Goal: Task Accomplishment & Management: Use online tool/utility

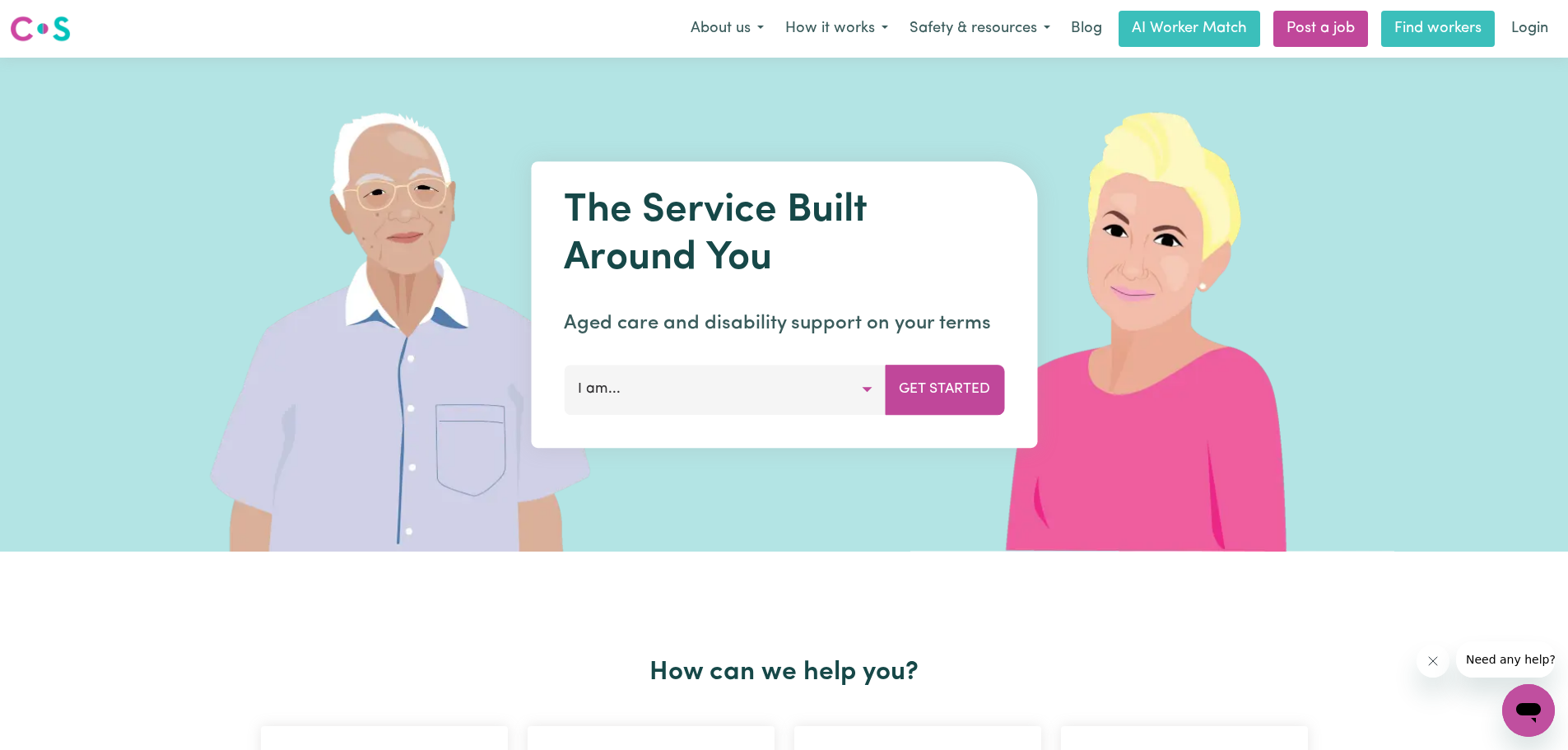
click at [1440, 32] on link "Find workers" at bounding box center [1438, 29] width 114 height 36
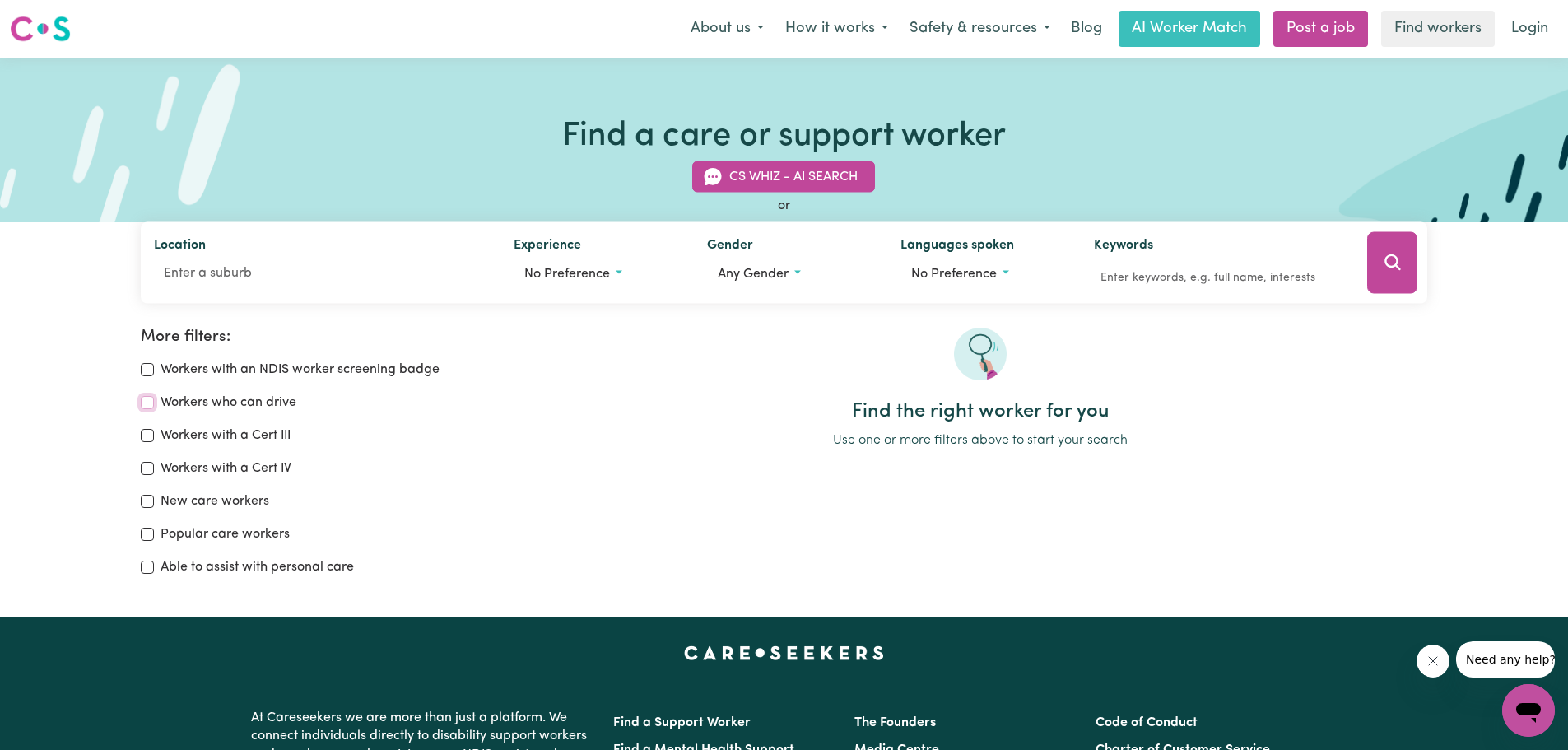
click at [150, 400] on input "Workers who can drive" at bounding box center [147, 402] width 14 height 14
checkbox input "true"
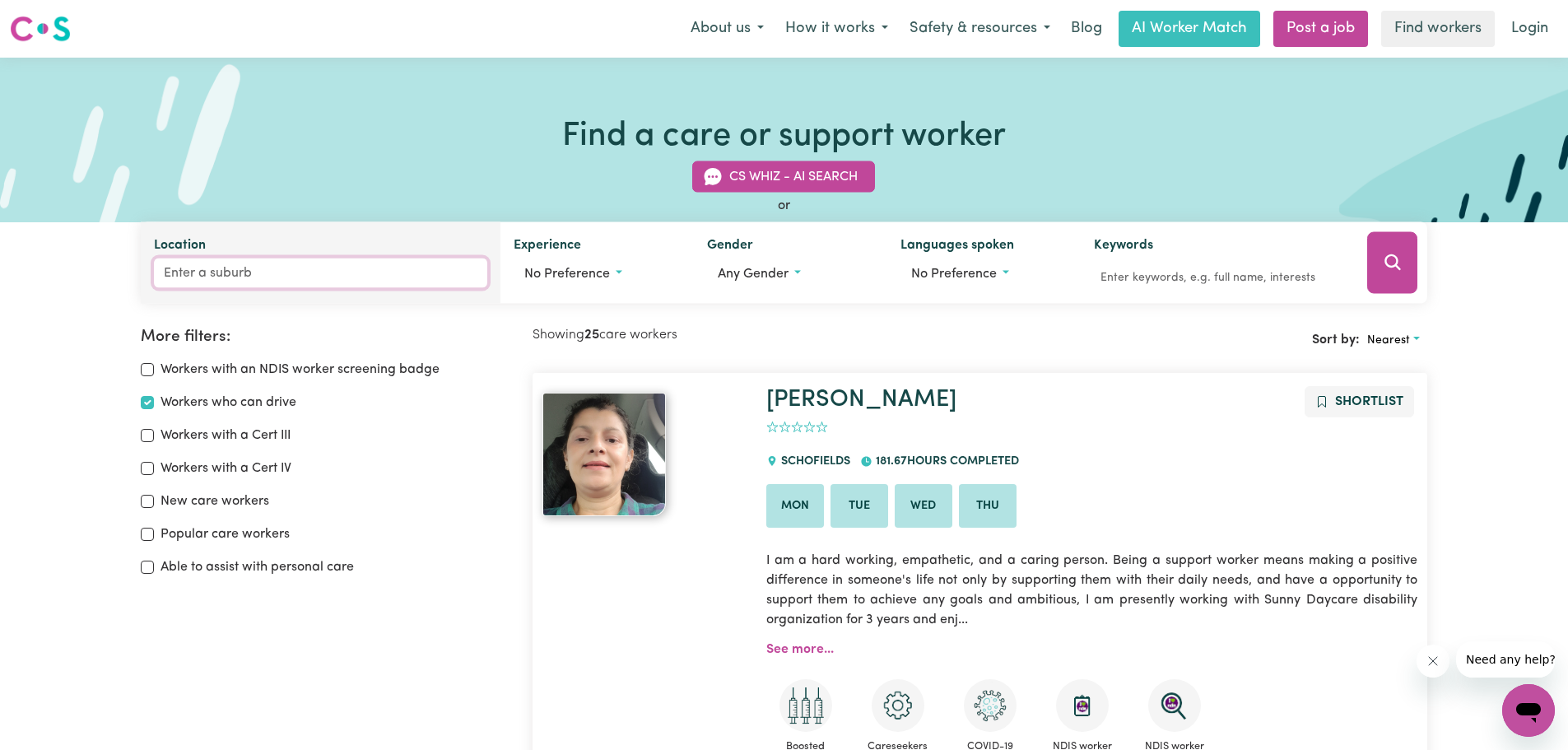
click at [231, 275] on input "Location" at bounding box center [321, 273] width 334 height 30
type input "4122"
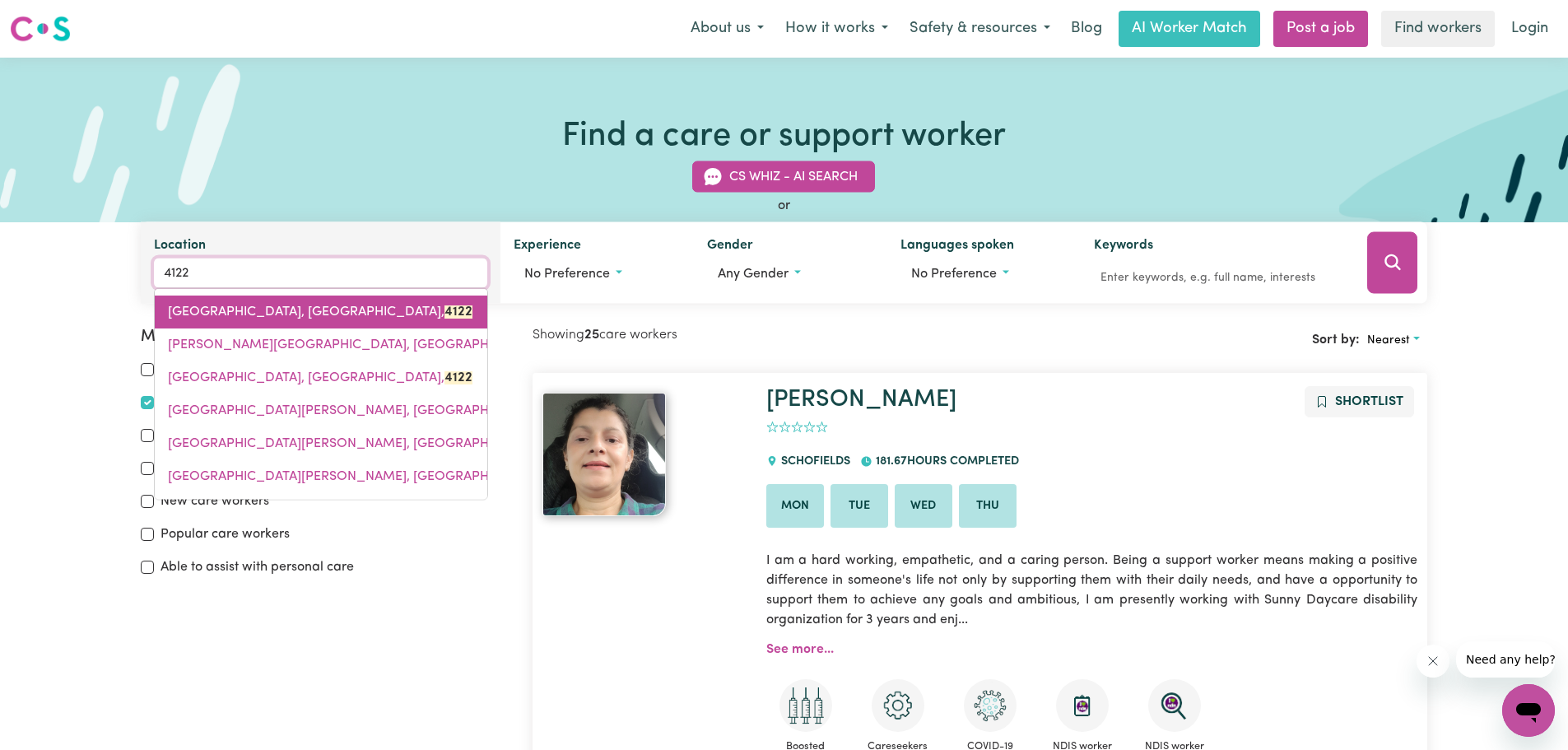
click at [323, 314] on span "[GEOGRAPHIC_DATA], [GEOGRAPHIC_DATA], 4122" at bounding box center [320, 312] width 304 height 14
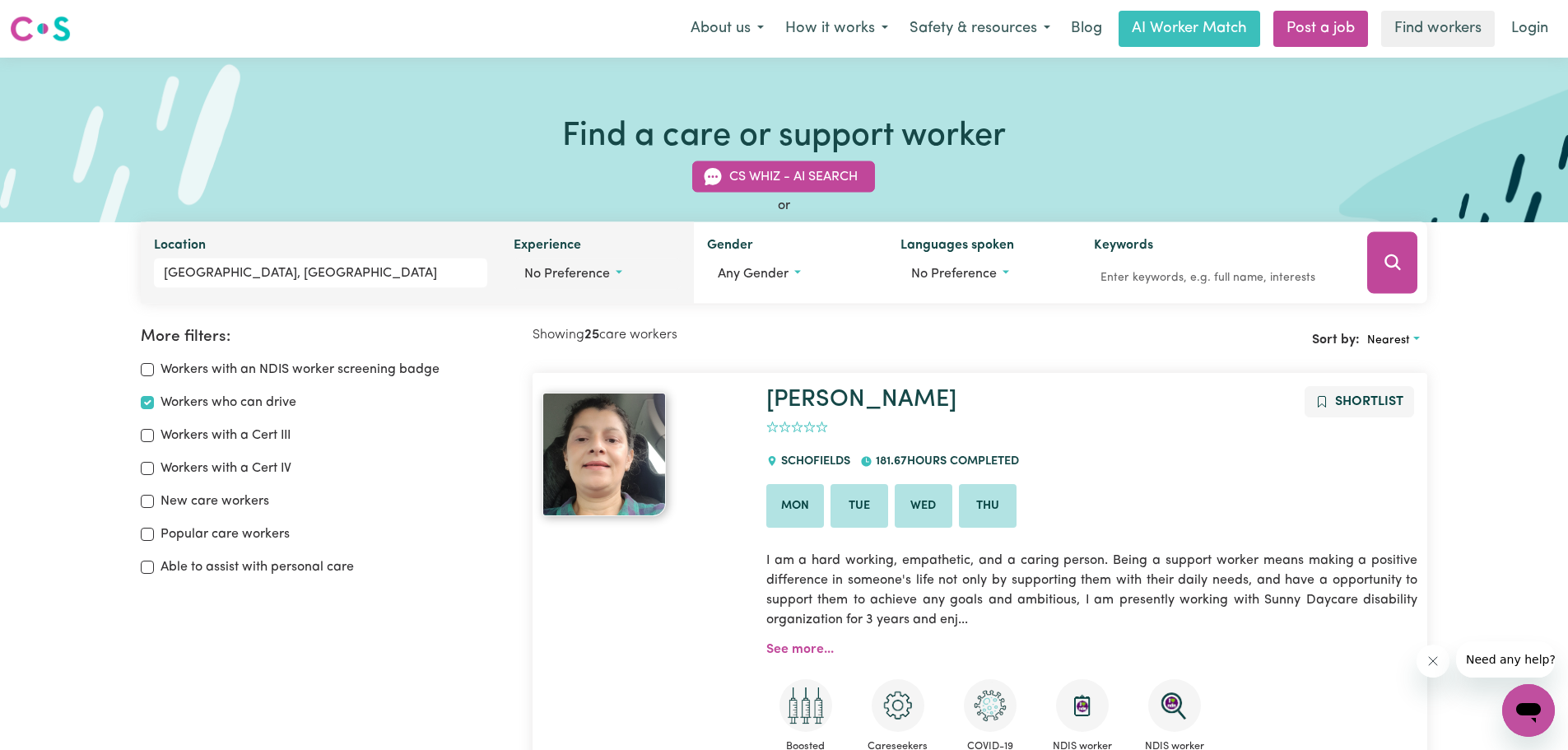
click at [614, 271] on button "No preference" at bounding box center [597, 274] width 167 height 32
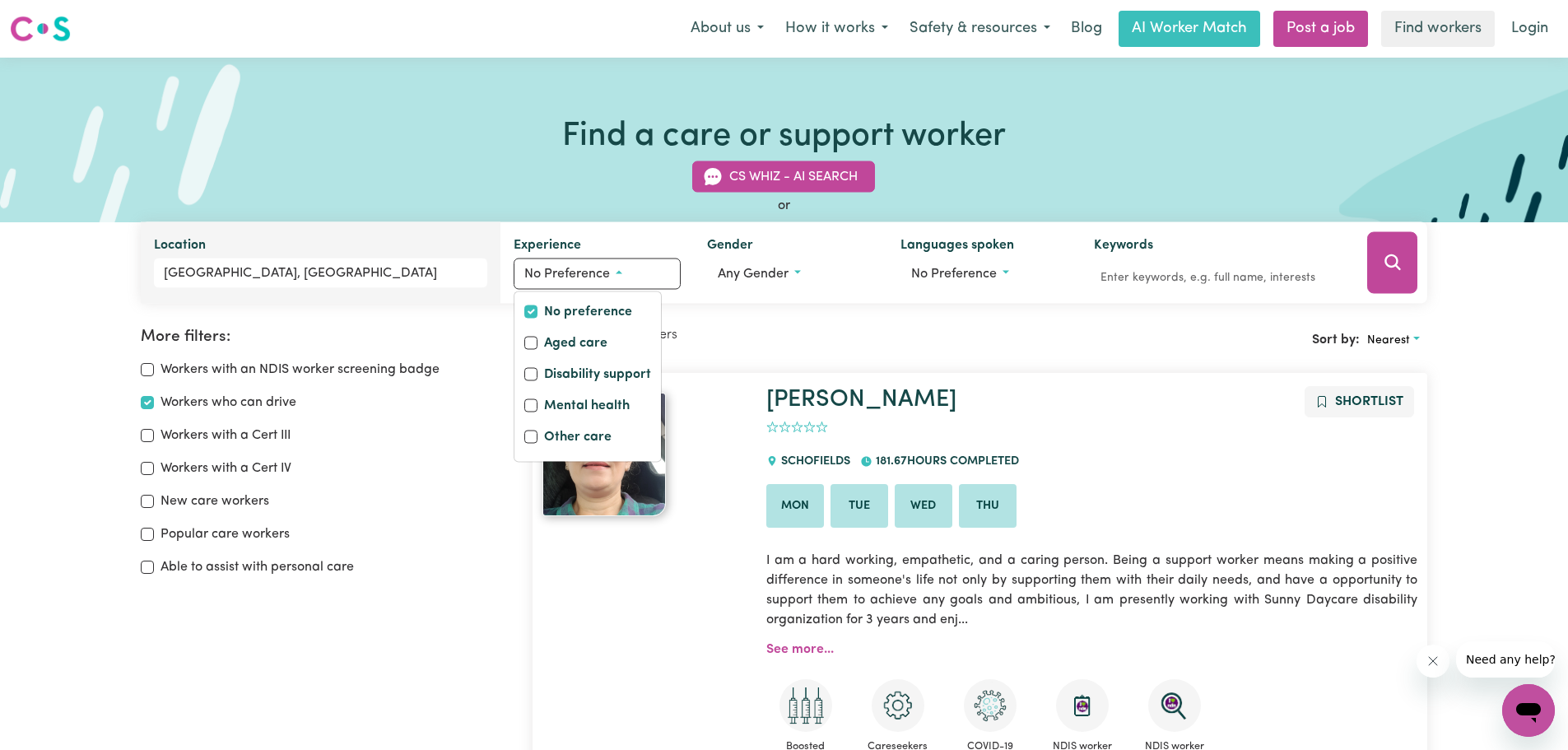
click at [611, 214] on div "or" at bounding box center [784, 206] width 1287 height 20
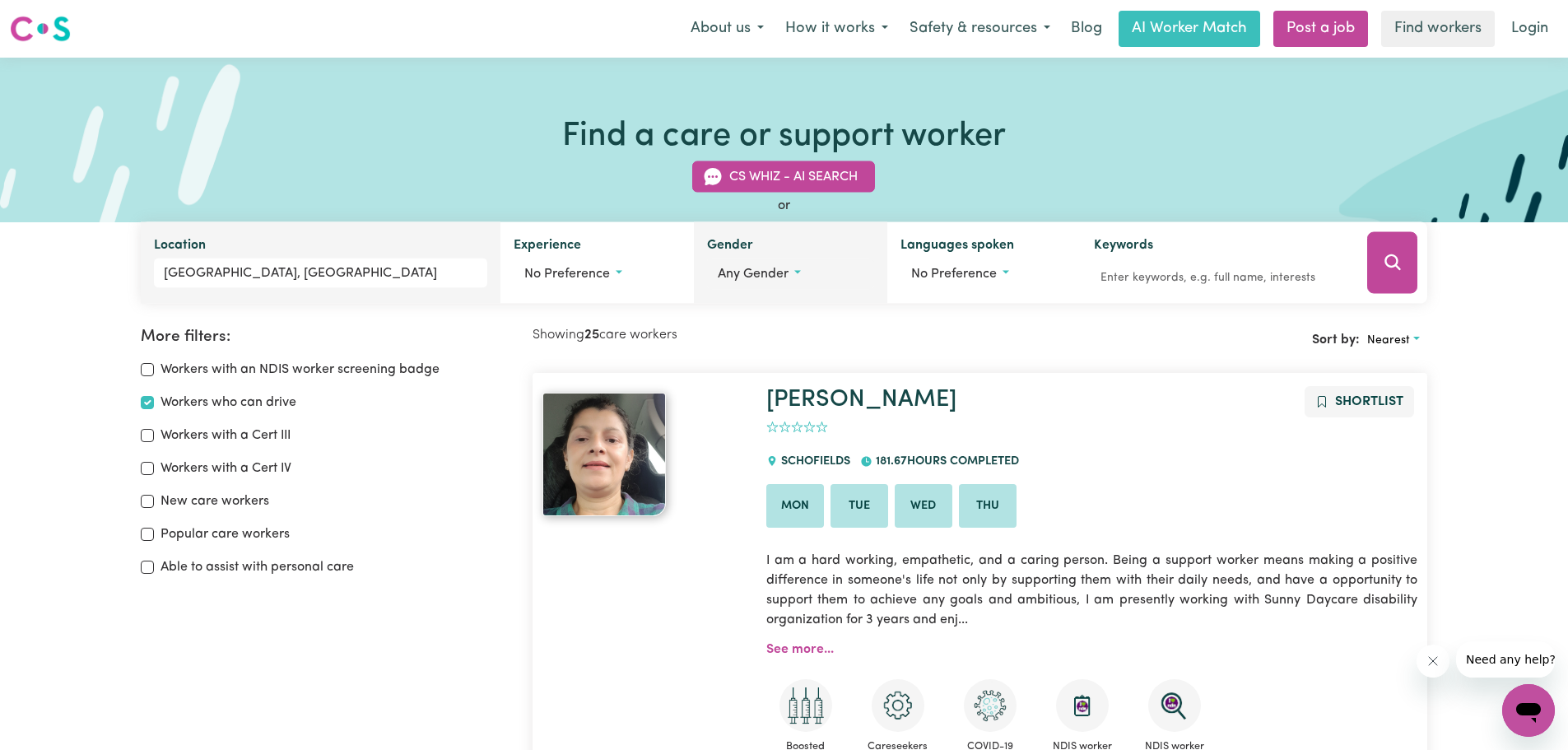
click at [784, 275] on span "Any gender" at bounding box center [752, 274] width 70 height 14
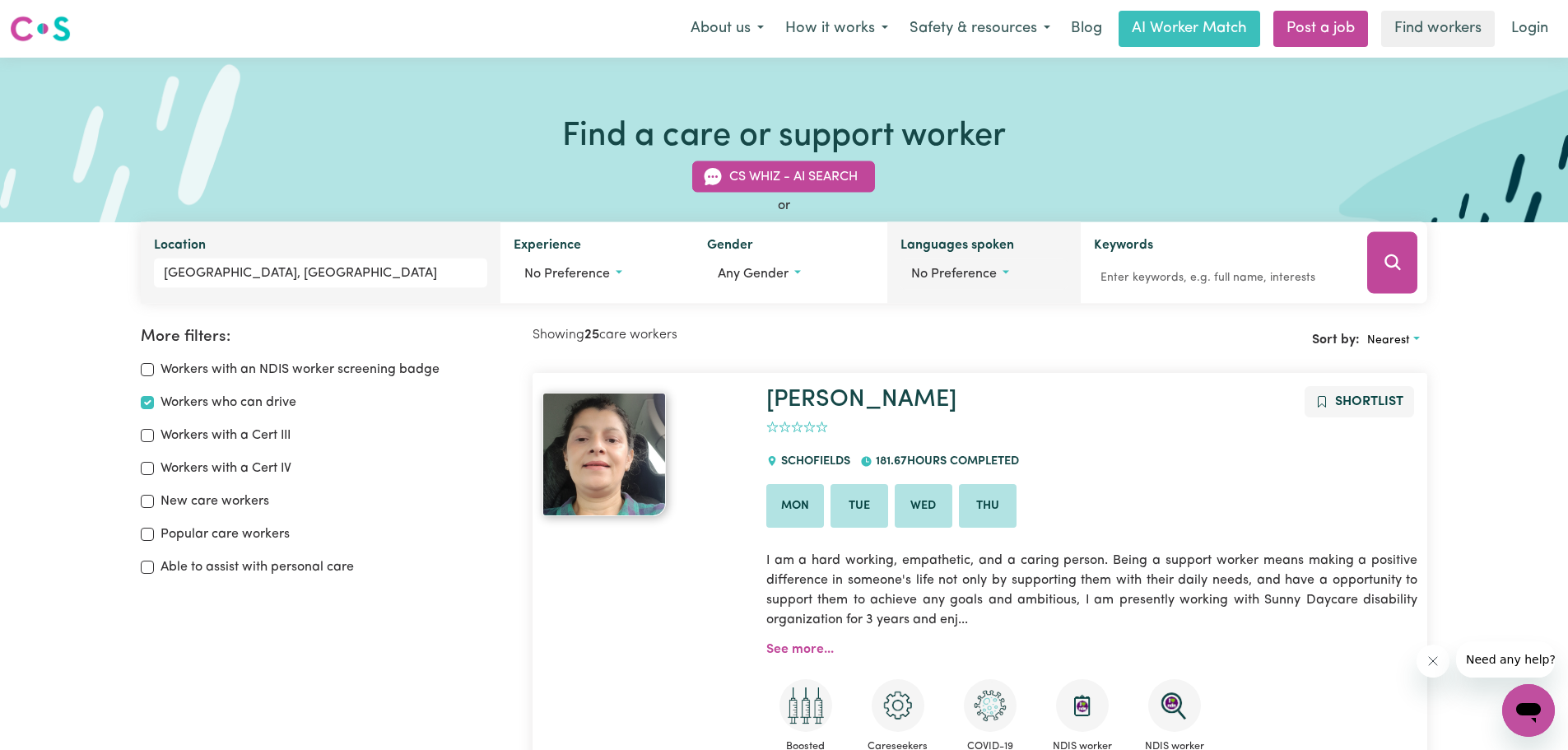
click at [952, 279] on span "No preference" at bounding box center [954, 274] width 86 height 14
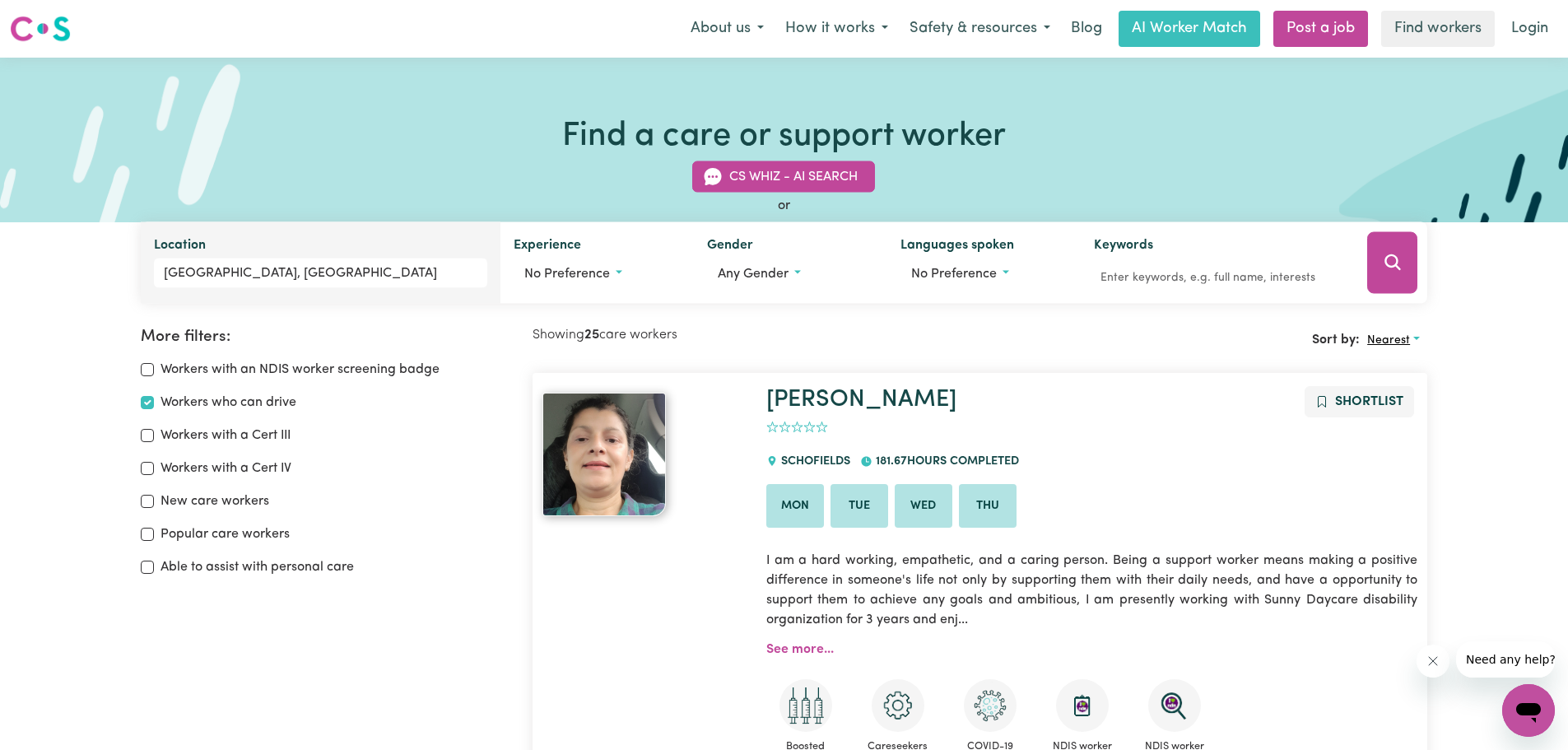
click at [1410, 338] on span "Nearest" at bounding box center [1387, 341] width 42 height 13
click at [1416, 374] on link "Nearest" at bounding box center [1425, 379] width 130 height 33
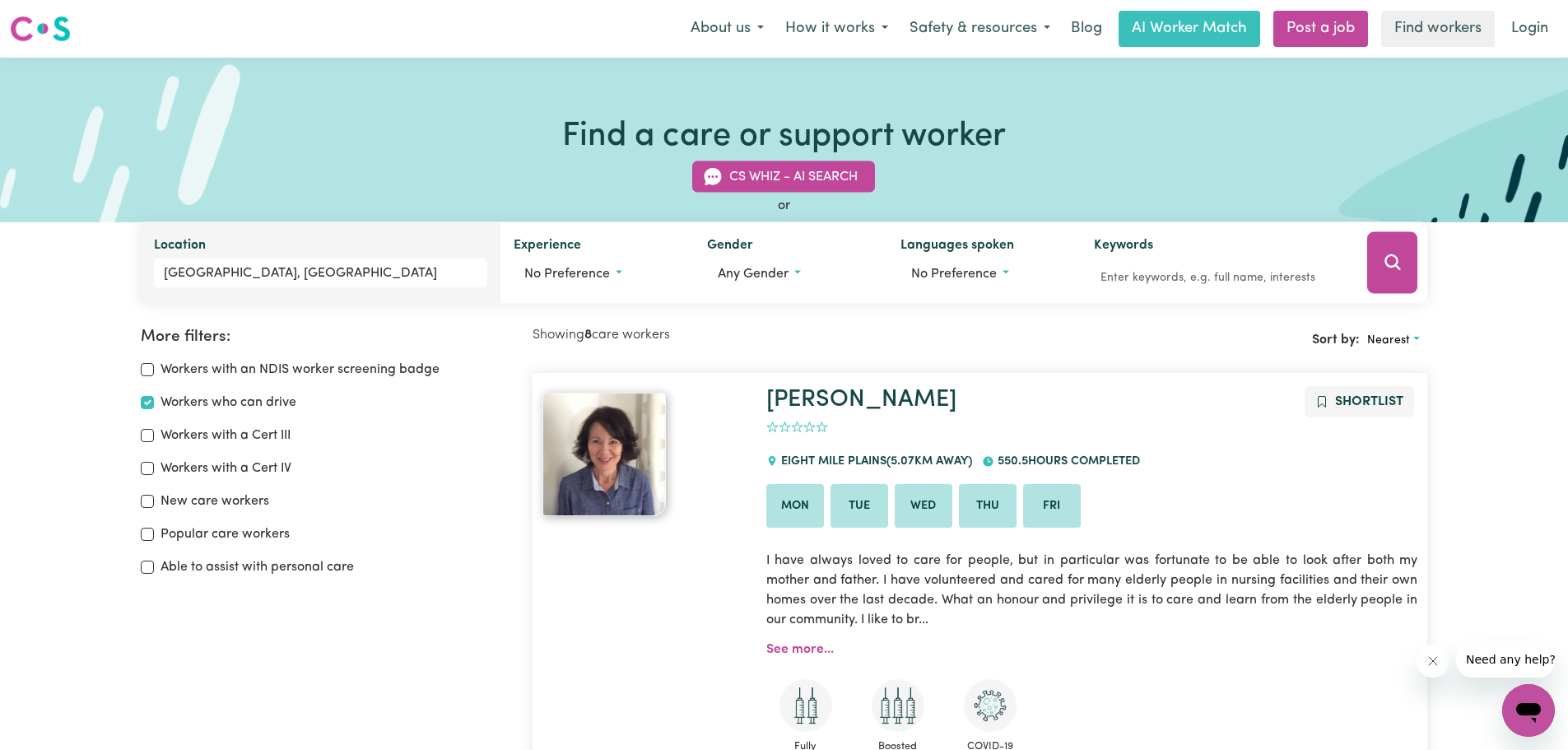
click at [420, 155] on div "CS Whiz - AI Search or Location [GEOGRAPHIC_DATA], [GEOGRAPHIC_DATA] Experience…" at bounding box center [784, 222] width 1307 height 162
